Goal: Information Seeking & Learning: Learn about a topic

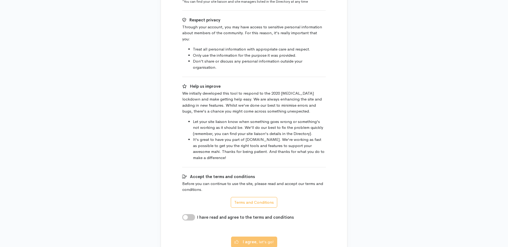
scroll to position [321, 0]
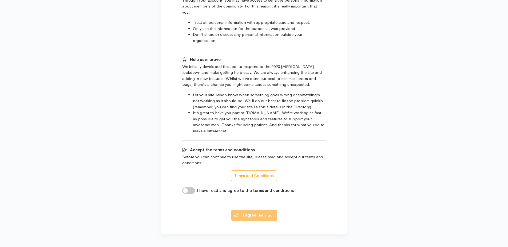
click at [194, 181] on div "Accept the terms and conditions Before you can continue to use the site, please…" at bounding box center [254, 170] width 144 height 47
click at [190, 187] on input "I have read and agree to the terms and conditions" at bounding box center [188, 190] width 13 height 6
checkbox input "true"
click at [258, 209] on button "I agree , let's go!" at bounding box center [254, 214] width 46 height 11
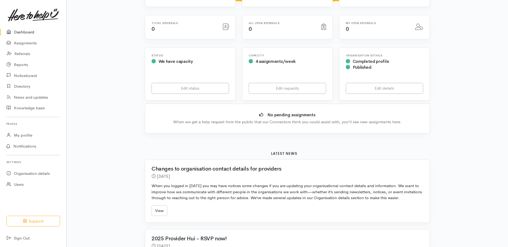
scroll to position [214, 0]
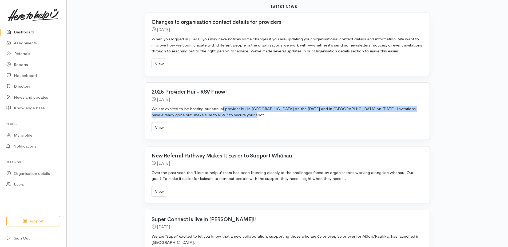
drag, startPoint x: 222, startPoint y: 110, endPoint x: 382, endPoint y: 115, distance: 159.8
click at [382, 115] on p "We are excited to be hosting our annual provider hui in [GEOGRAPHIC_DATA] on th…" at bounding box center [288, 112] width 272 height 12
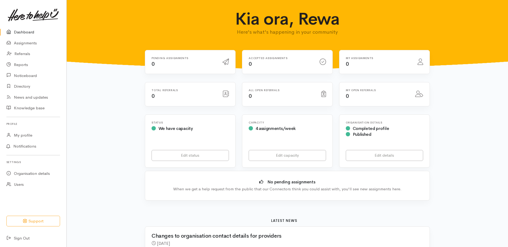
scroll to position [214, 0]
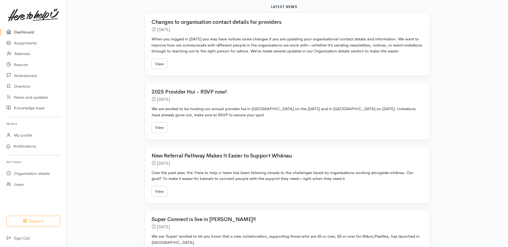
drag, startPoint x: 501, startPoint y: 1, endPoint x: 490, endPoint y: 72, distance: 72.6
click at [490, 72] on div "Kia ora, Rewa Here's what's happening in your community Pending assignments 0 0…" at bounding box center [288, 67] width 442 height 563
click at [464, 28] on div "Kia ora, Rewa Here's what's happening in your community Pending assignments 0 0…" at bounding box center [288, 67] width 442 height 563
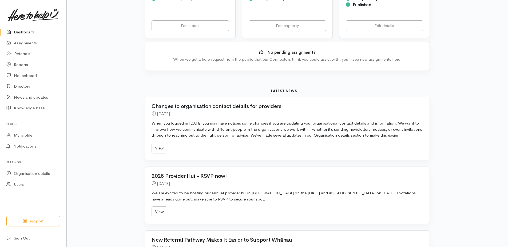
scroll to position [0, 0]
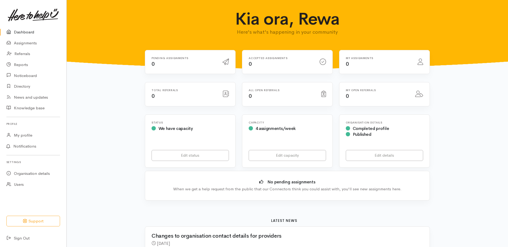
drag, startPoint x: 475, startPoint y: 116, endPoint x: 439, endPoint y: 116, distance: 36.3
